Goal: Transaction & Acquisition: Purchase product/service

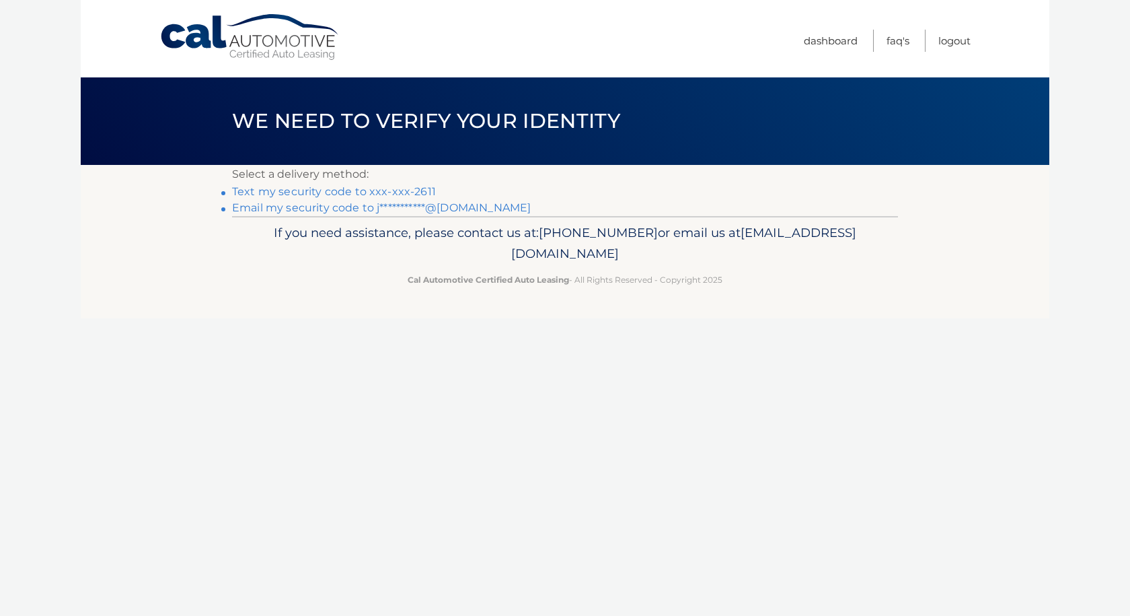
click at [342, 190] on link "Text my security code to xxx-xxx-2611" at bounding box center [334, 191] width 204 height 13
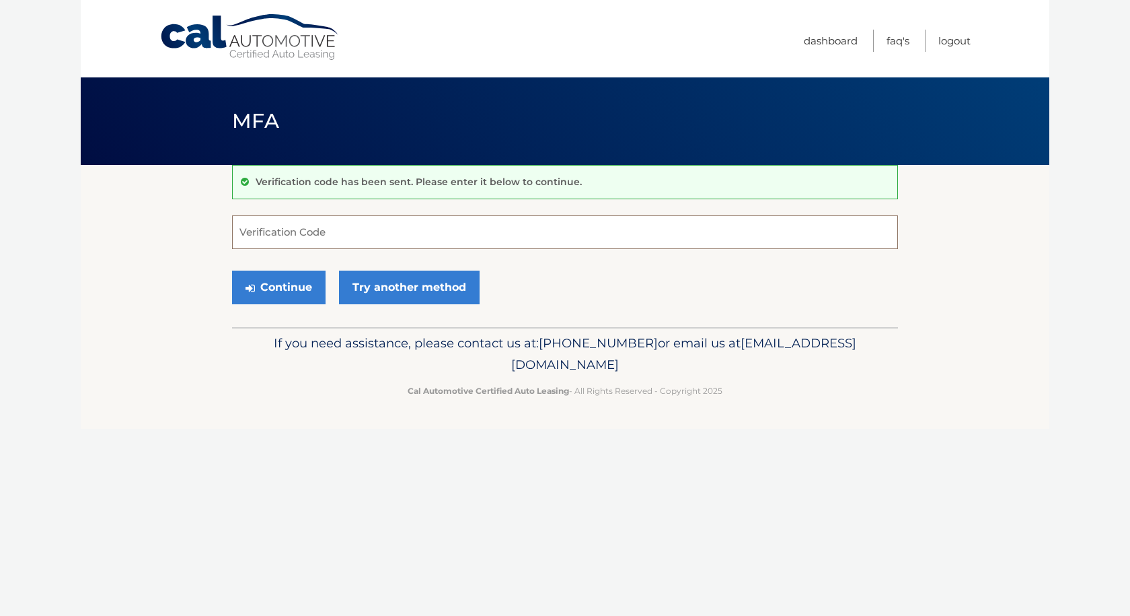
click at [374, 231] on input "Verification Code" at bounding box center [565, 232] width 666 height 34
type input "289451"
click at [295, 289] on button "Continue" at bounding box center [279, 287] width 94 height 34
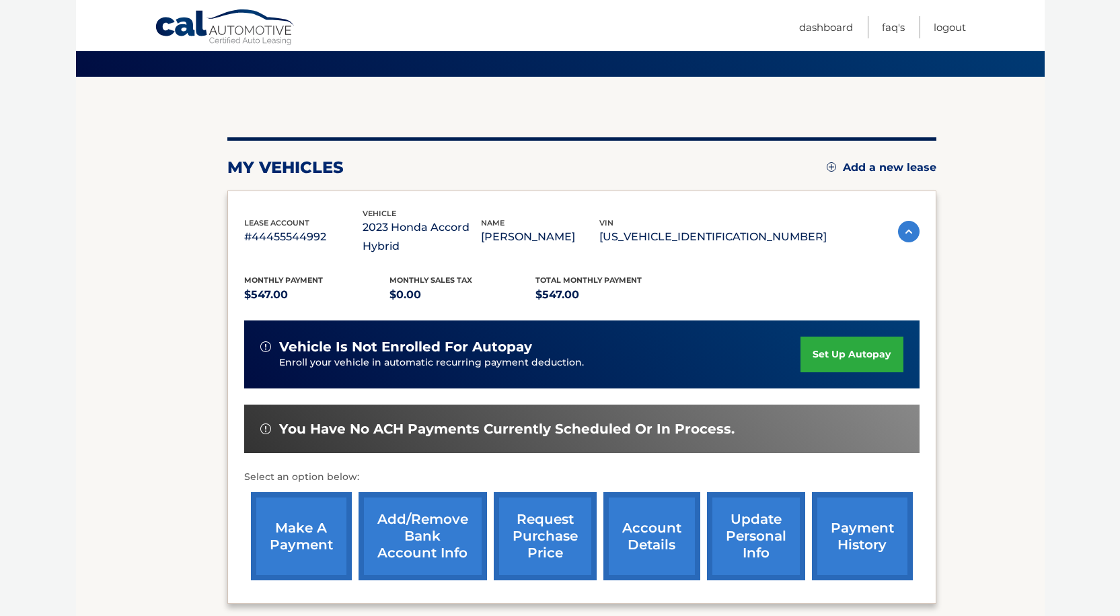
scroll to position [219, 0]
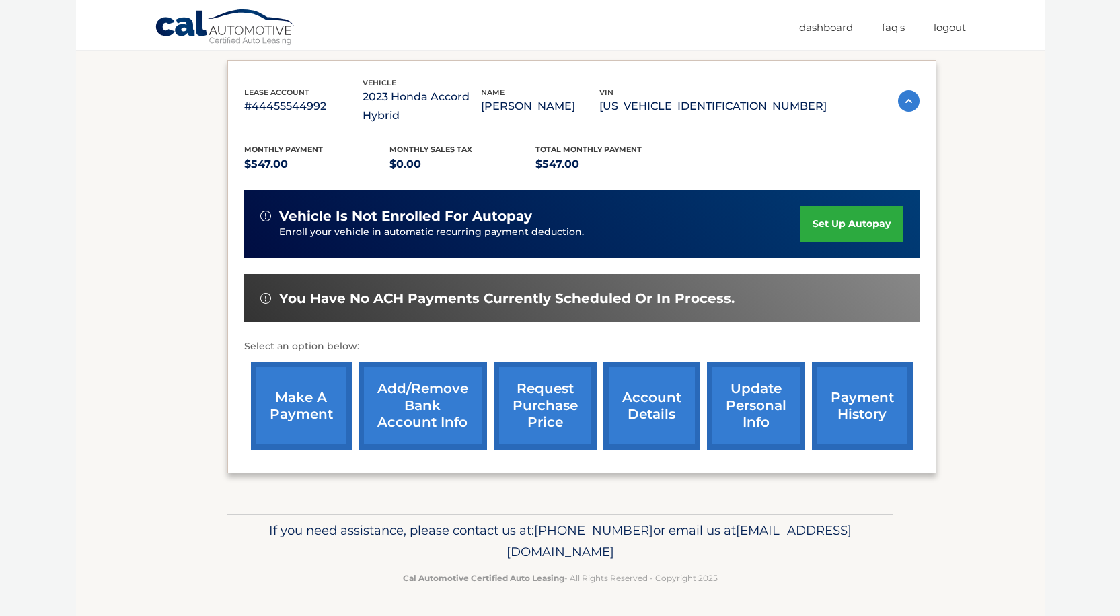
click at [294, 418] on link "make a payment" at bounding box center [301, 405] width 101 height 88
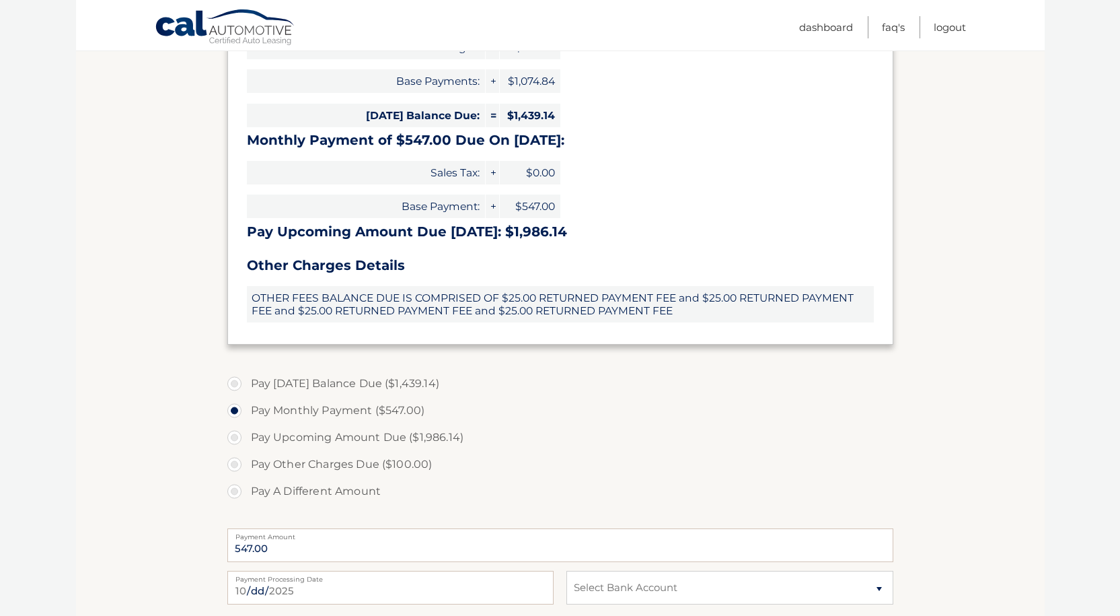
scroll to position [269, 0]
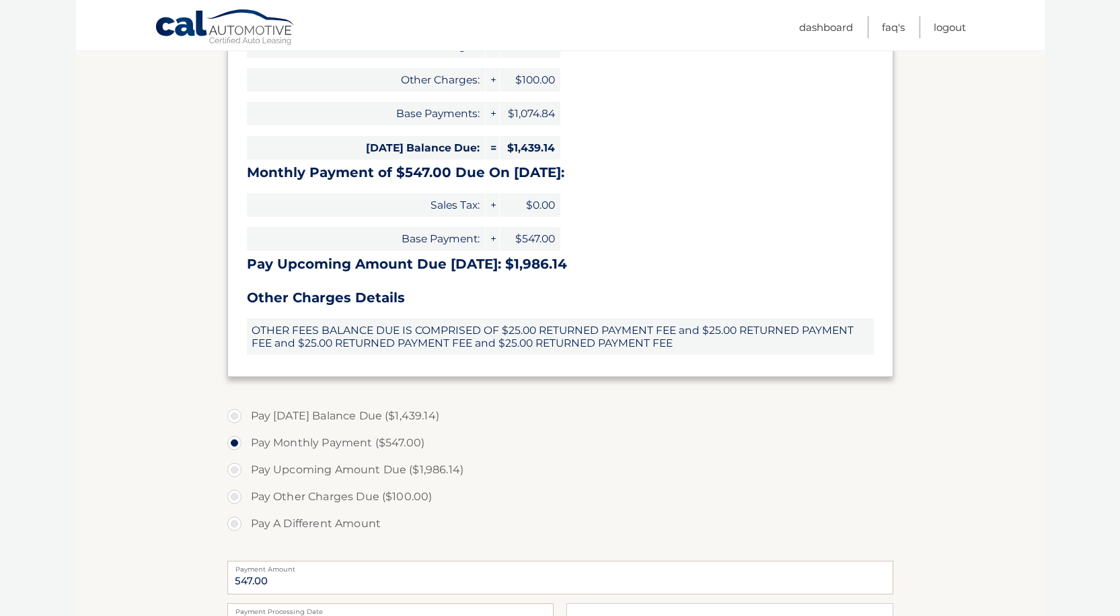
click at [235, 525] on label "Pay A Different Amount" at bounding box center [560, 523] width 666 height 27
click at [235, 525] on input "Pay A Different Amount" at bounding box center [239, 521] width 13 height 22
radio input "true"
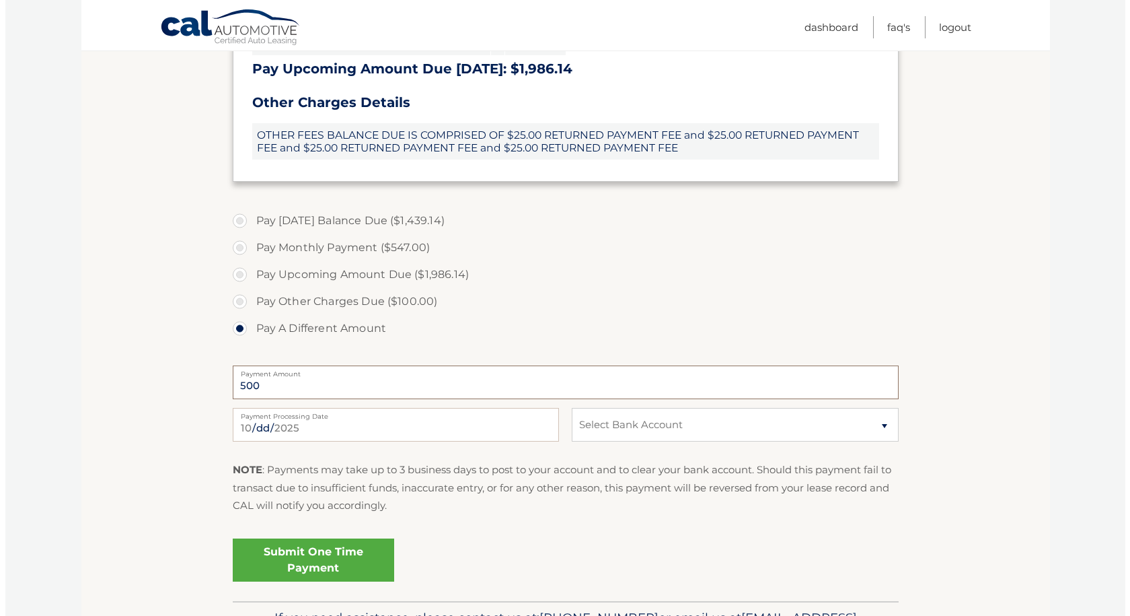
scroll to position [471, 0]
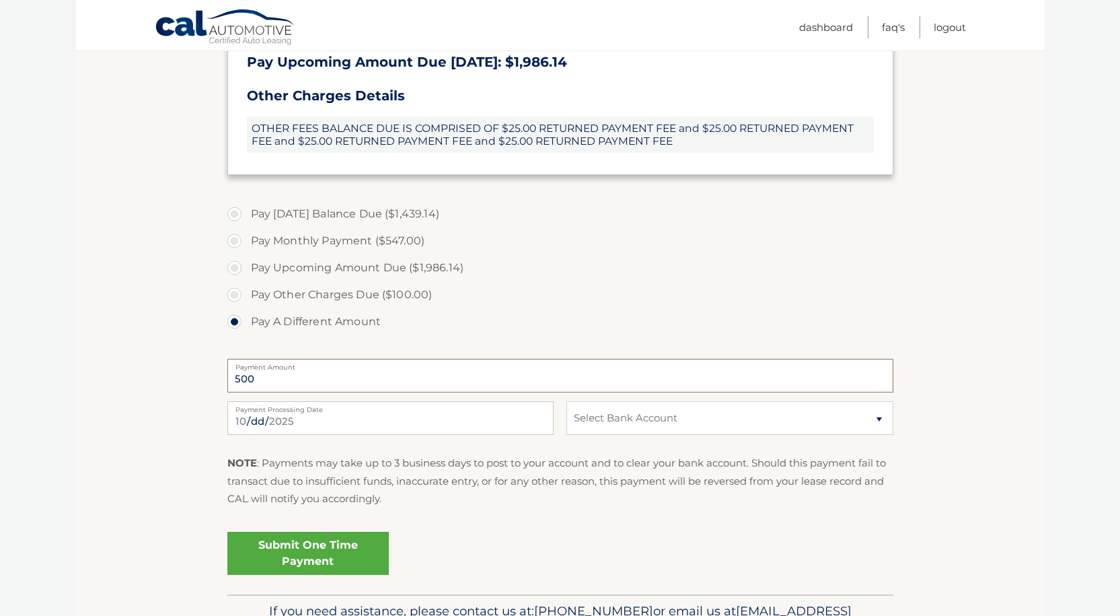
type input "500"
click at [312, 558] on link "Submit One Time Payment" at bounding box center [307, 552] width 161 height 43
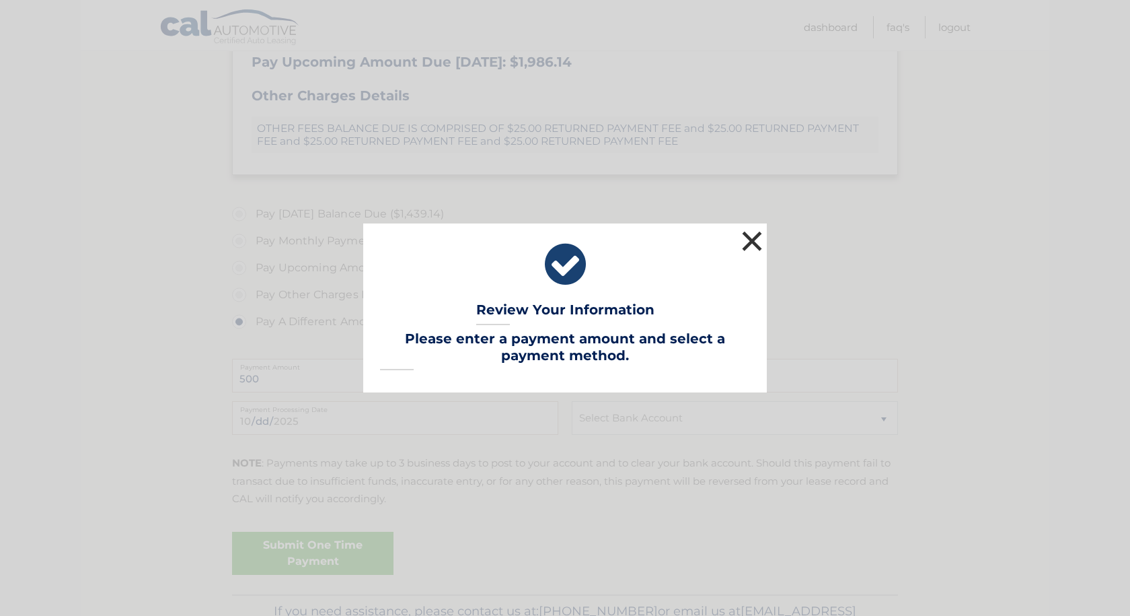
click at [754, 235] on button "×" at bounding box center [752, 240] width 27 height 27
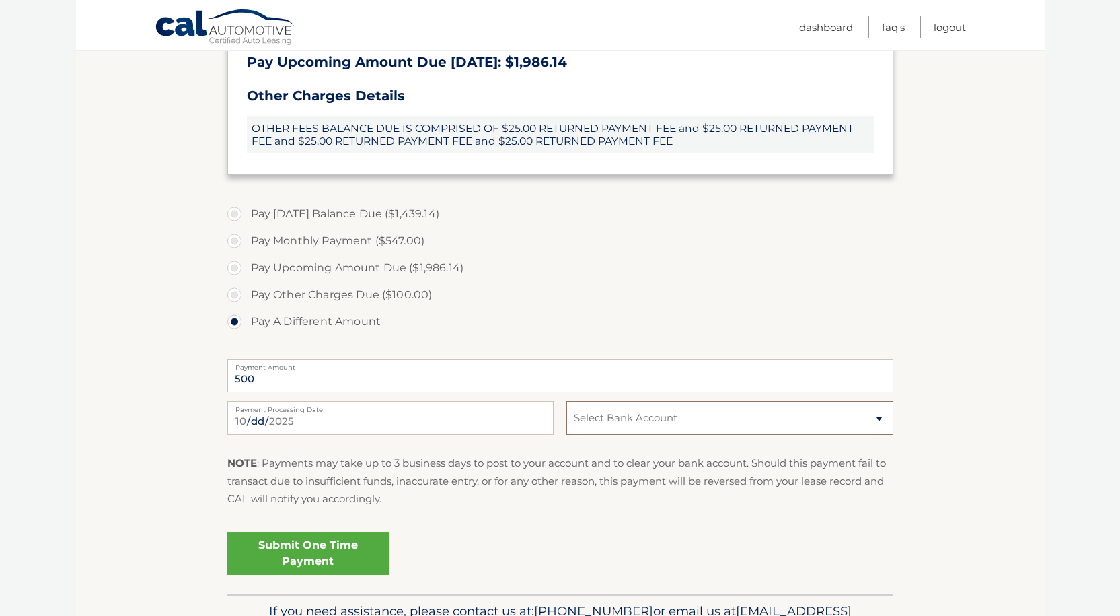
click at [669, 418] on select "Select Bank Account Checking JPMORGAN CHASE BANK, NA *****5650 Checking JPMORGA…" at bounding box center [729, 418] width 326 height 34
select select "ZGRmMGNmMTYtNjEwNi00NDI5LTljYmItOTE1YzQyY2M3Mjgw"
click at [566, 401] on select "Select Bank Account Checking JPMORGAN CHASE BANK, NA *****5650 Checking JPMORGA…" at bounding box center [729, 418] width 326 height 34
click at [329, 546] on link "Submit One Time Payment" at bounding box center [307, 552] width 161 height 43
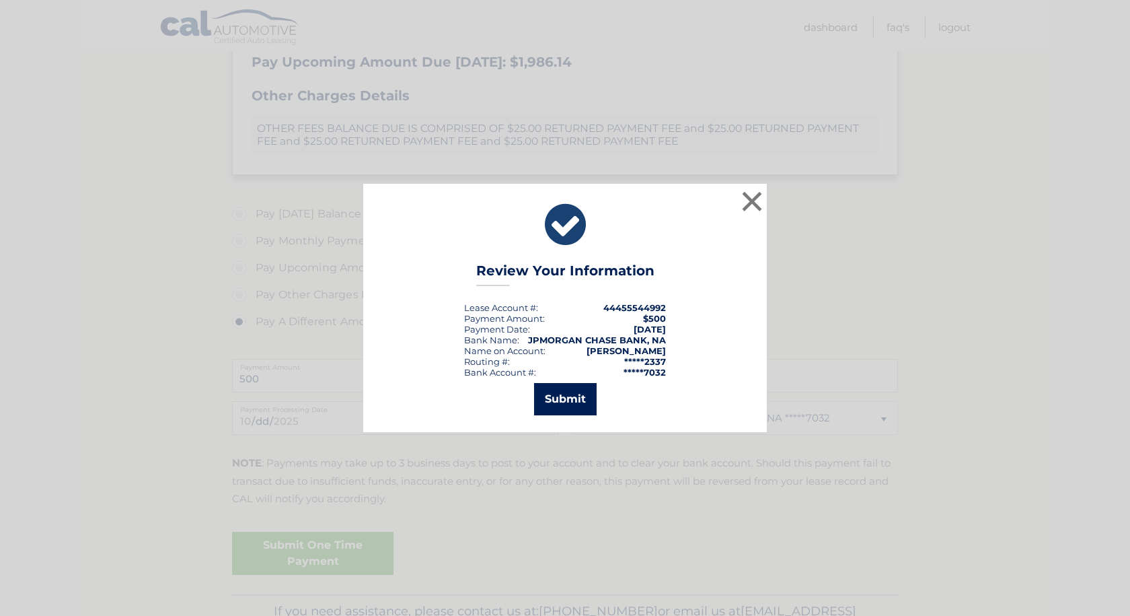
click at [568, 412] on button "Submit" at bounding box center [565, 399] width 63 height 32
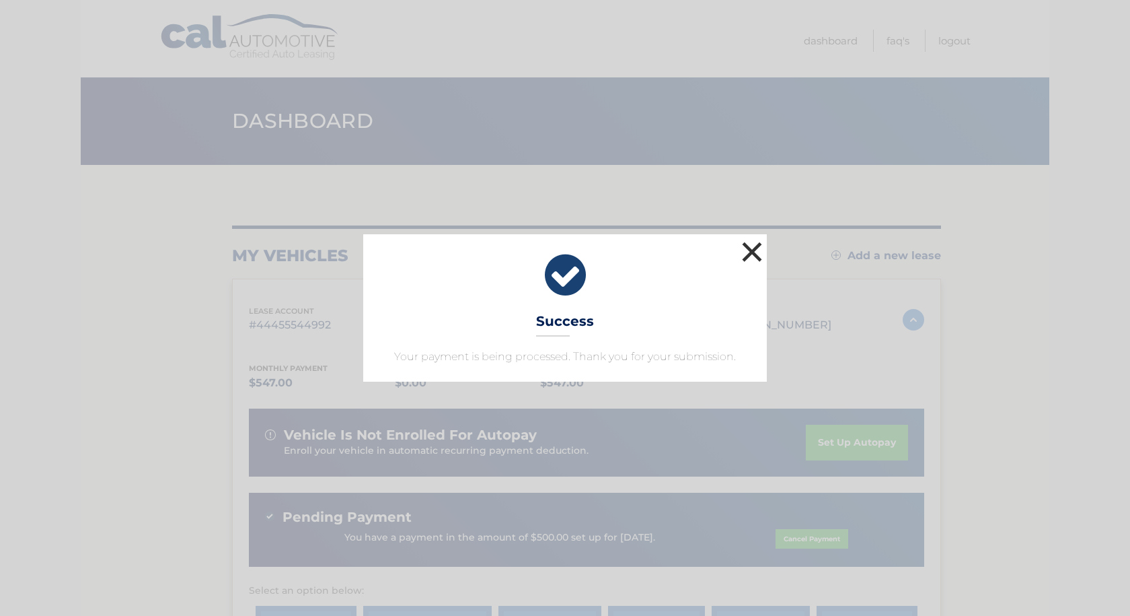
click at [753, 251] on button "×" at bounding box center [752, 251] width 27 height 27
